Goal: Information Seeking & Learning: Check status

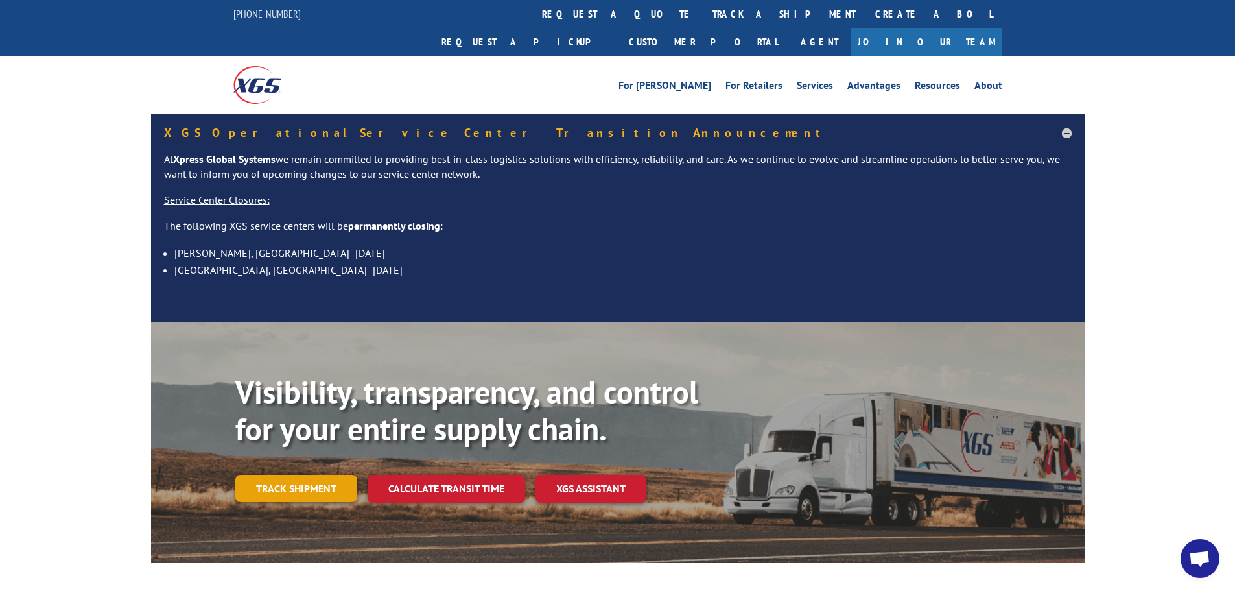
click at [326, 475] on link "Track shipment" at bounding box center [296, 488] width 122 height 27
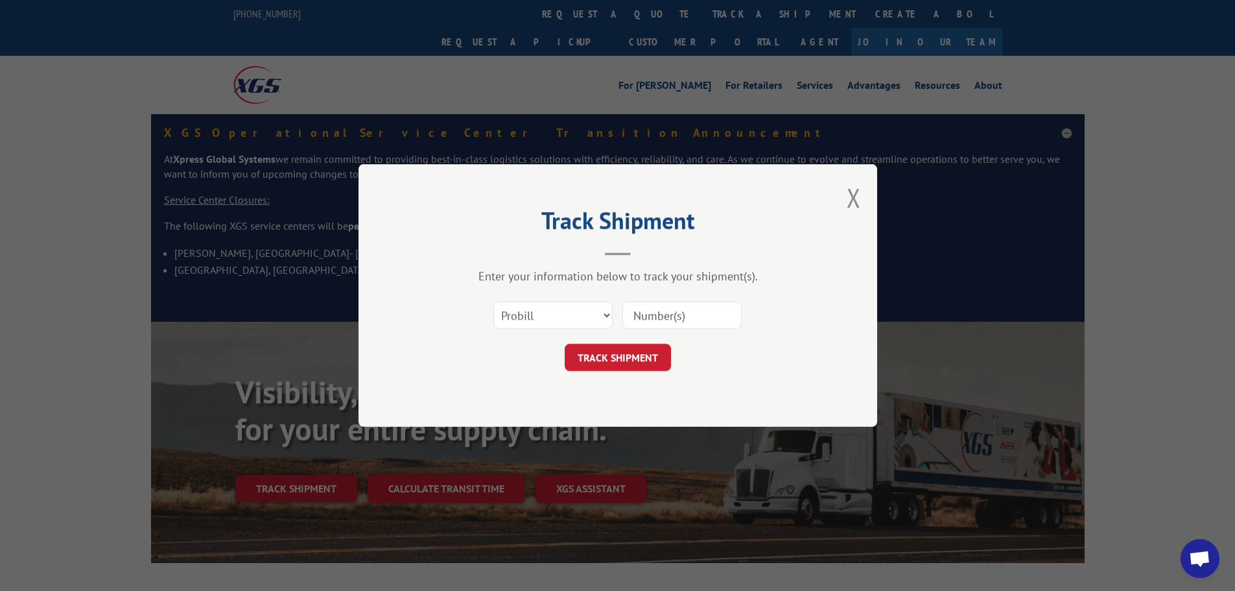
click at [687, 311] on input at bounding box center [681, 314] width 119 height 27
paste input "16944630"
type input "16944630"
click at [644, 356] on button "TRACK SHIPMENT" at bounding box center [618, 357] width 106 height 27
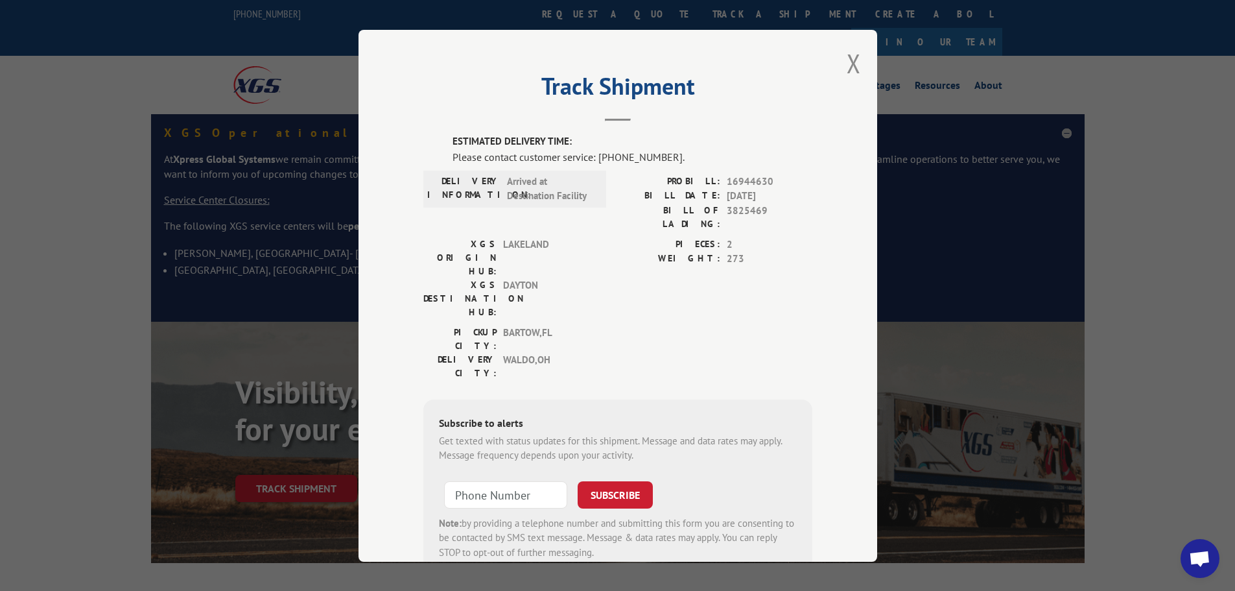
scroll to position [27, 0]
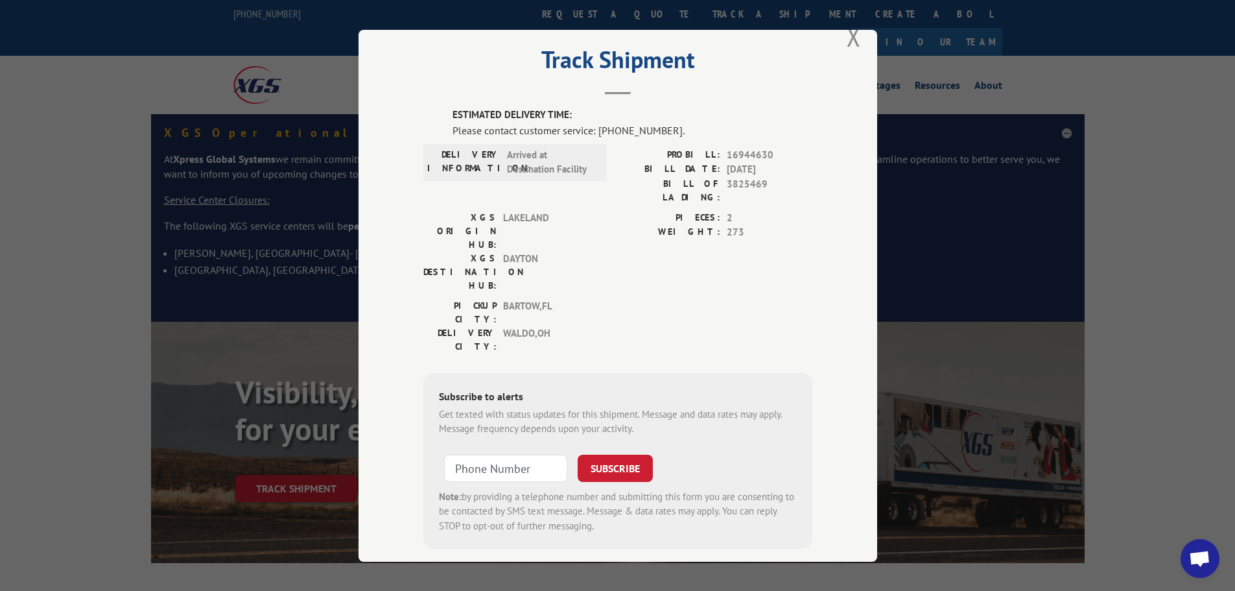
click at [743, 529] on div "Track Shipment ESTIMATED DELIVERY TIME: Please contact customer service: (844) …" at bounding box center [618, 296] width 519 height 532
click at [851, 38] on button "Close modal" at bounding box center [854, 36] width 14 height 34
